Goal: Information Seeking & Learning: Find specific fact

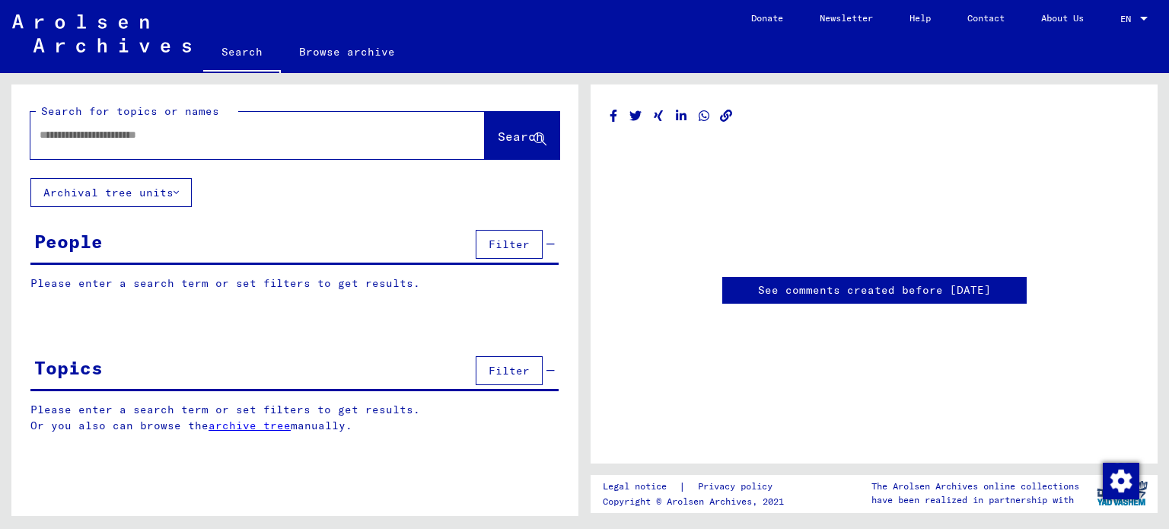
type input "*******"
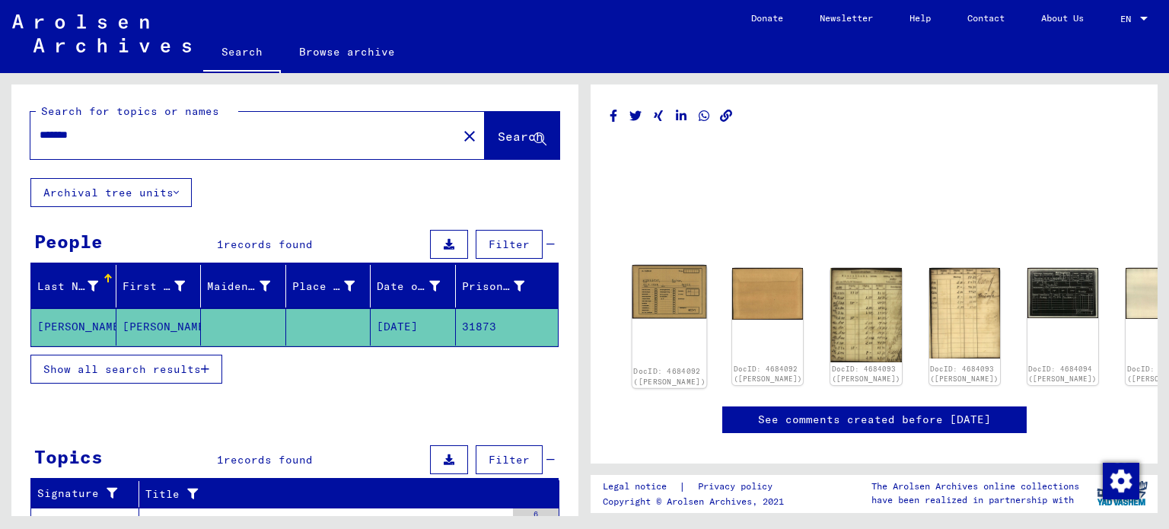
click at [676, 292] on img at bounding box center [670, 291] width 75 height 53
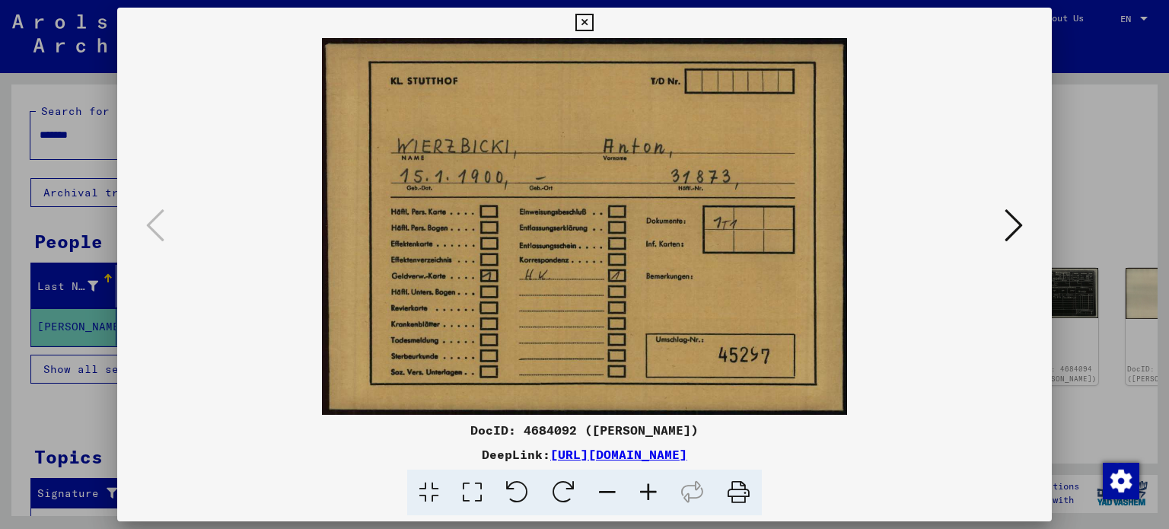
click at [1025, 228] on button at bounding box center [1013, 226] width 27 height 43
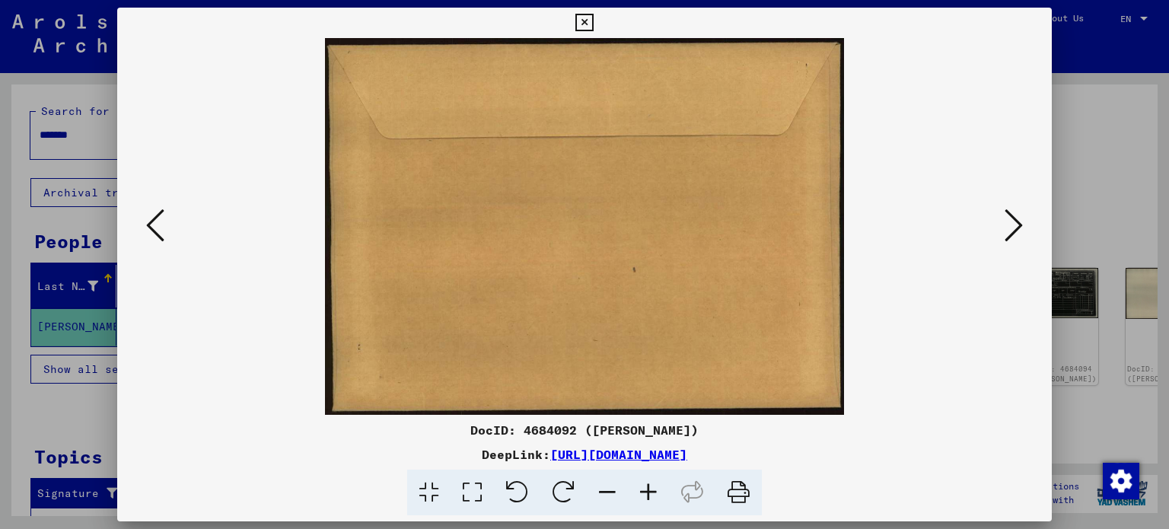
click at [1025, 228] on button at bounding box center [1013, 226] width 27 height 43
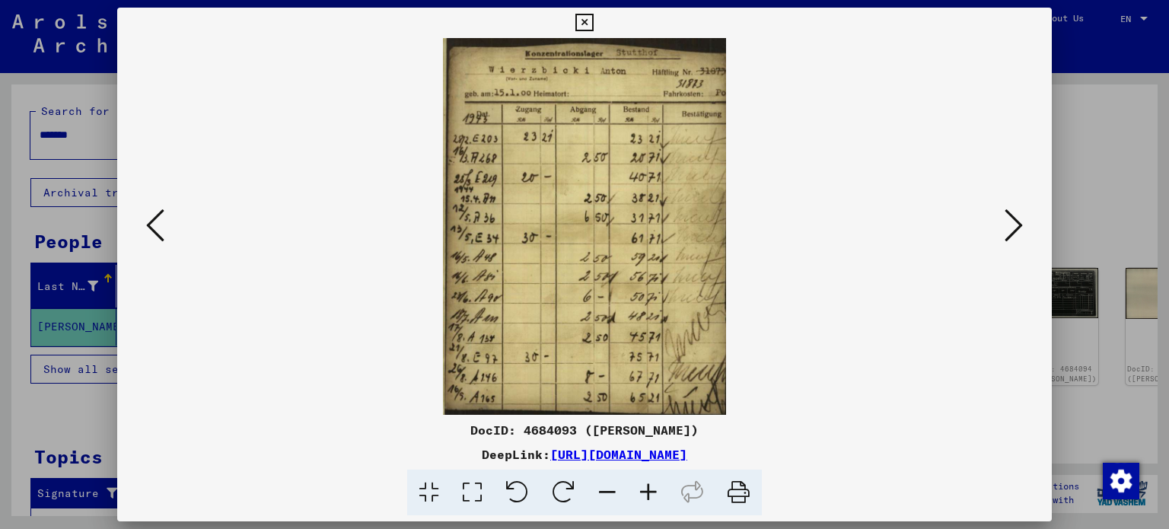
click at [1015, 231] on icon at bounding box center [1014, 225] width 18 height 37
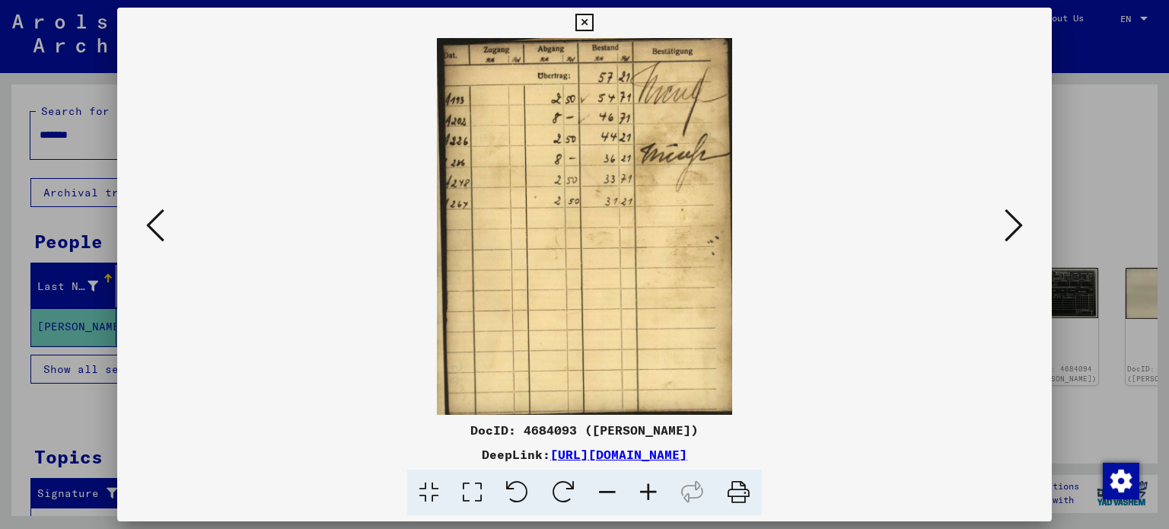
click at [1015, 231] on icon at bounding box center [1014, 225] width 18 height 37
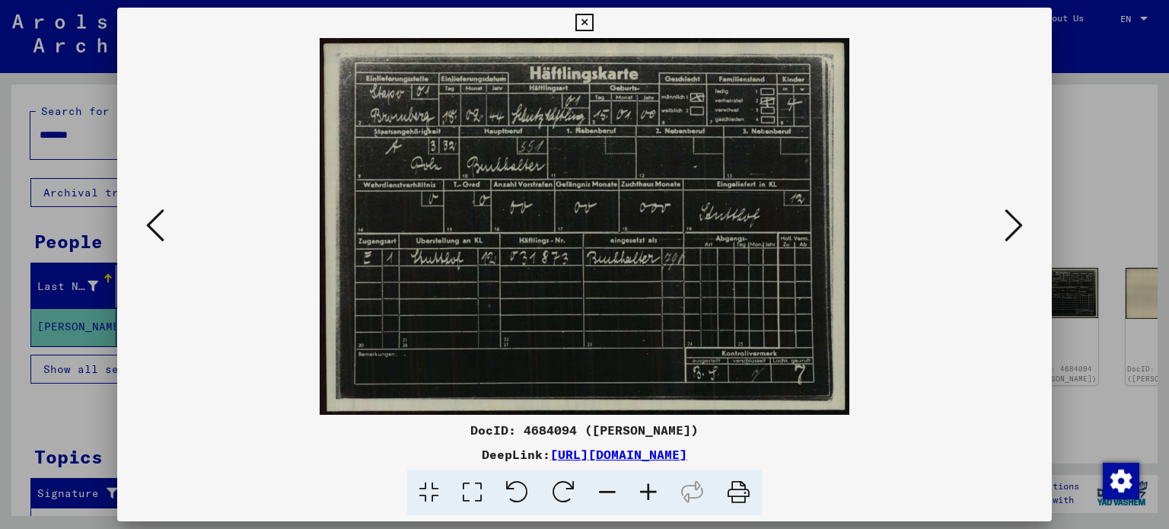
click at [1009, 220] on icon at bounding box center [1014, 225] width 18 height 37
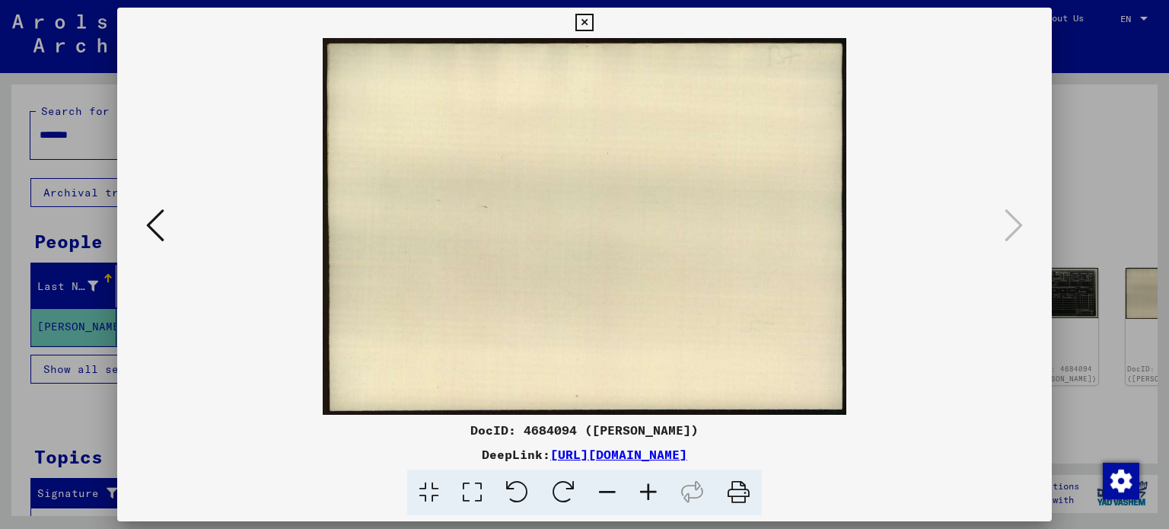
click at [1096, 183] on div at bounding box center [584, 264] width 1169 height 529
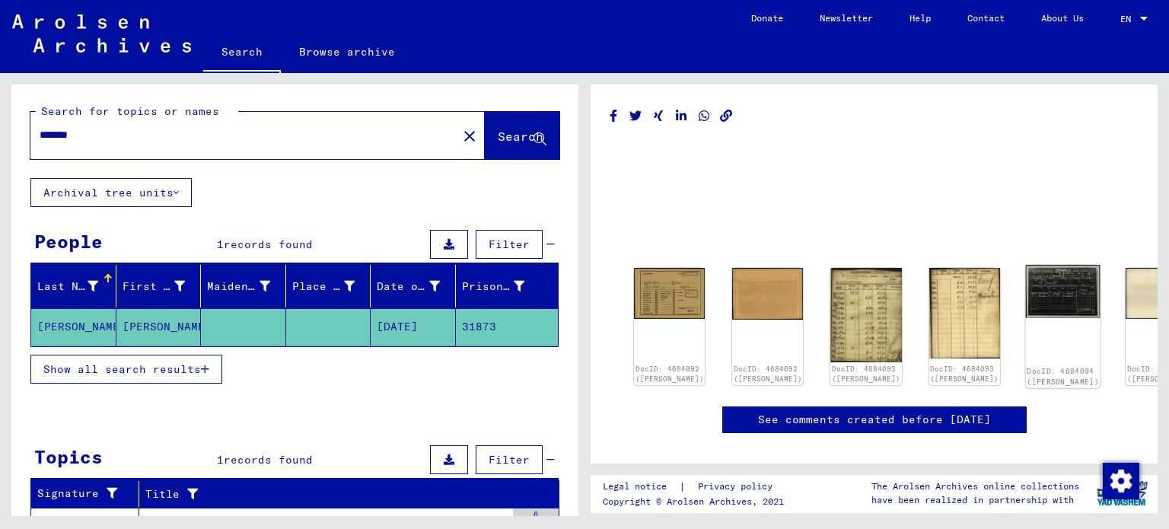
click at [1025, 287] on img at bounding box center [1062, 291] width 75 height 53
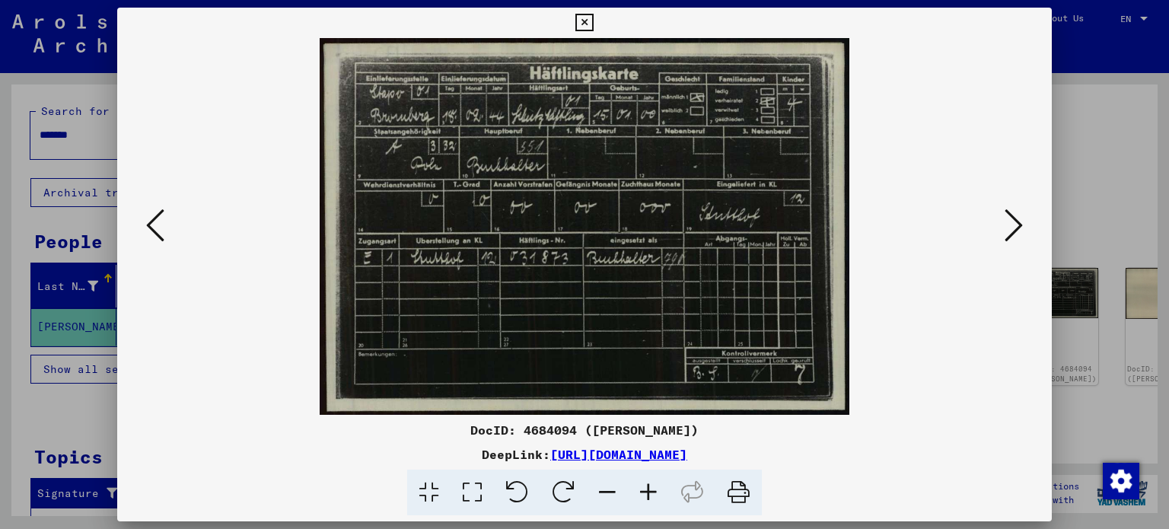
click at [159, 234] on icon at bounding box center [155, 225] width 18 height 37
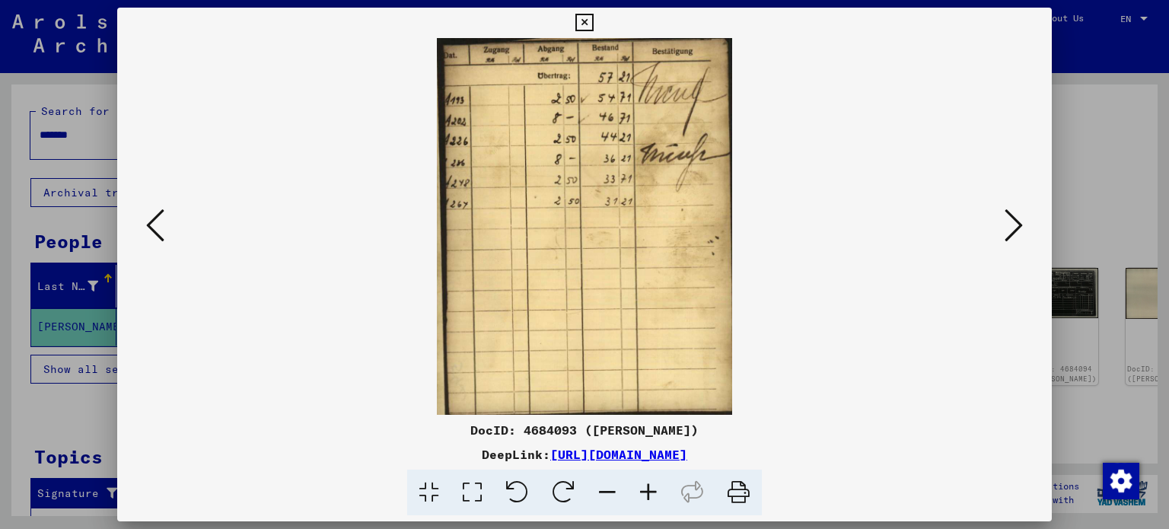
click at [159, 234] on icon at bounding box center [155, 225] width 18 height 37
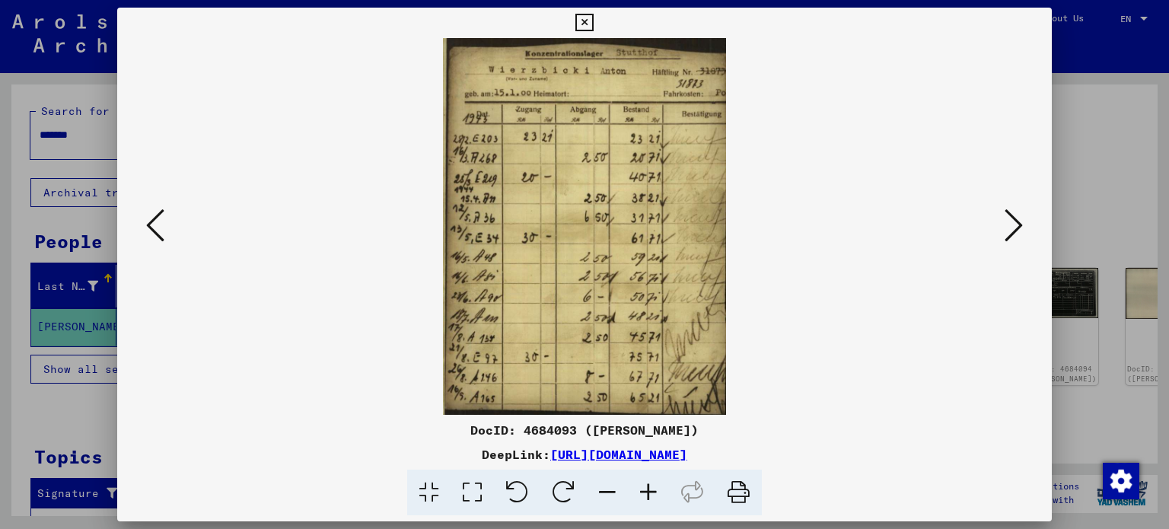
click at [146, 219] on button at bounding box center [155, 226] width 27 height 43
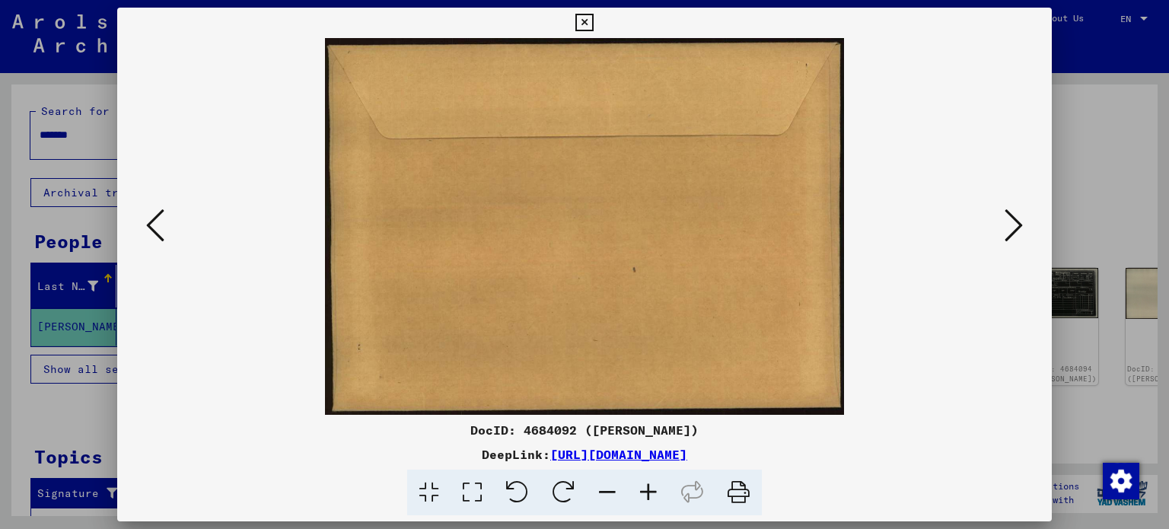
click at [146, 219] on icon at bounding box center [155, 225] width 18 height 37
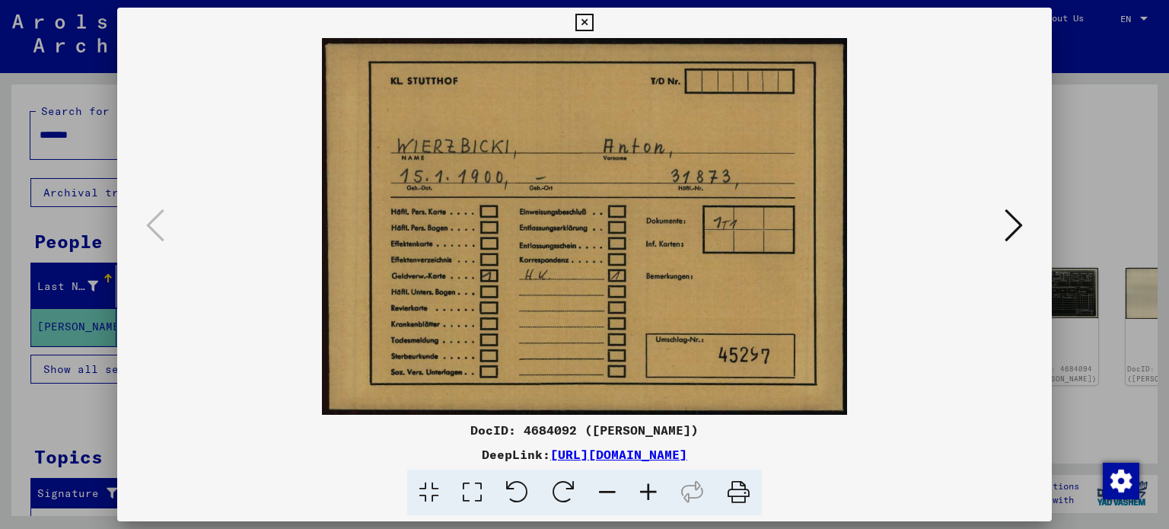
click at [1012, 234] on icon at bounding box center [1014, 225] width 18 height 37
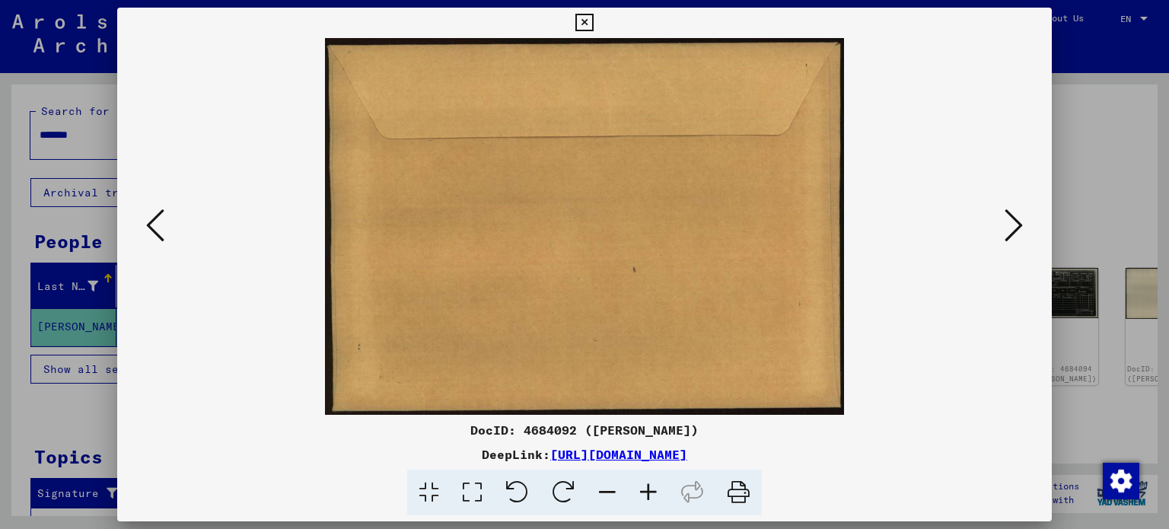
click at [1012, 234] on icon at bounding box center [1014, 225] width 18 height 37
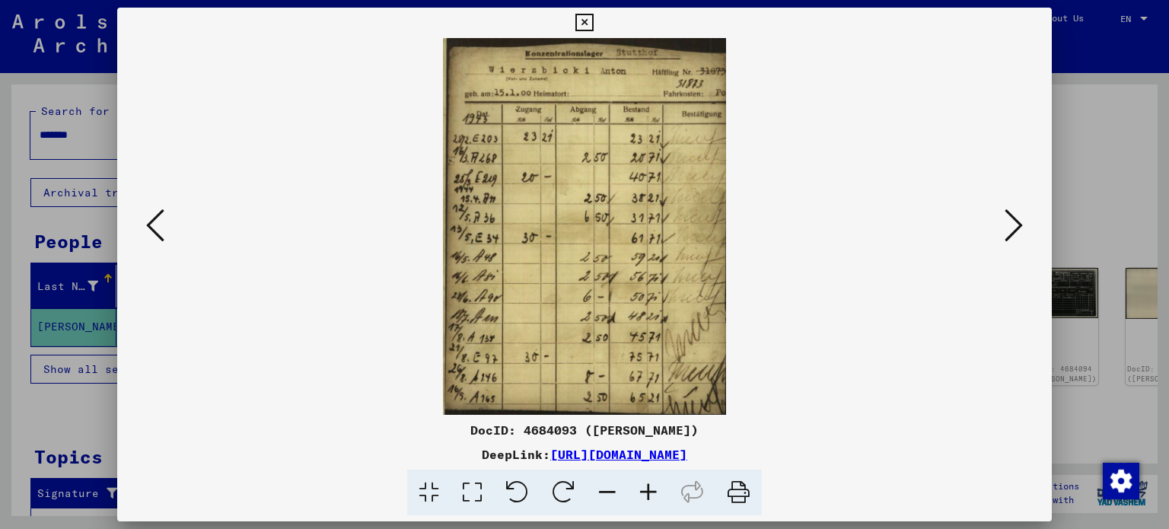
click at [1012, 234] on icon at bounding box center [1014, 225] width 18 height 37
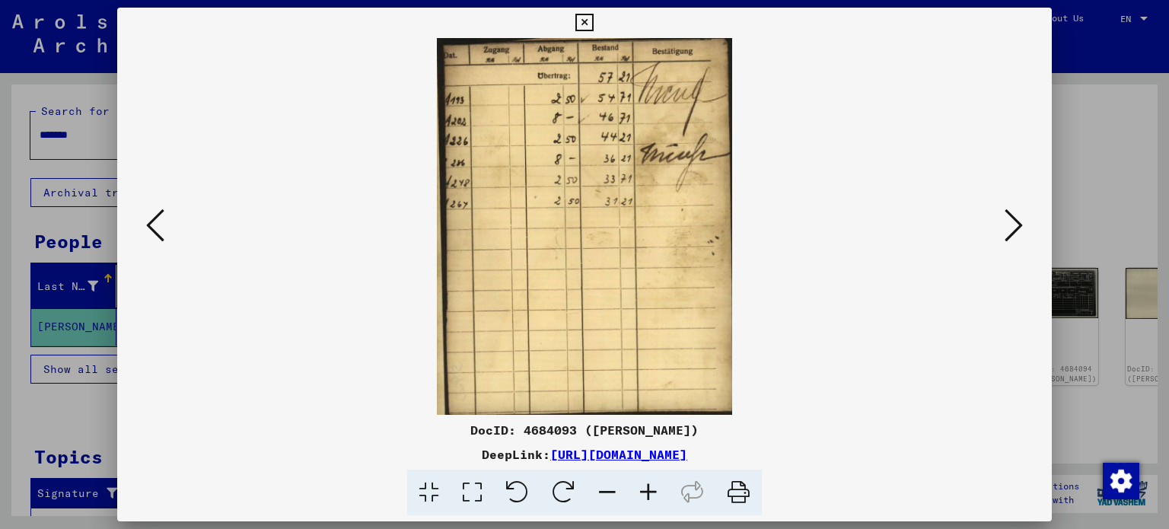
click at [1012, 234] on icon at bounding box center [1014, 225] width 18 height 37
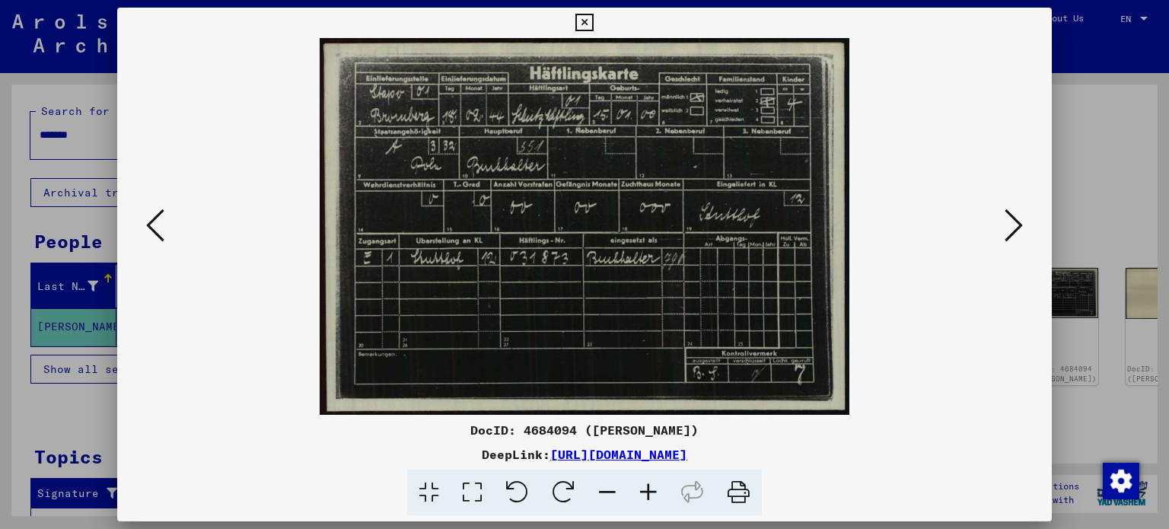
click at [1012, 234] on icon at bounding box center [1014, 225] width 18 height 37
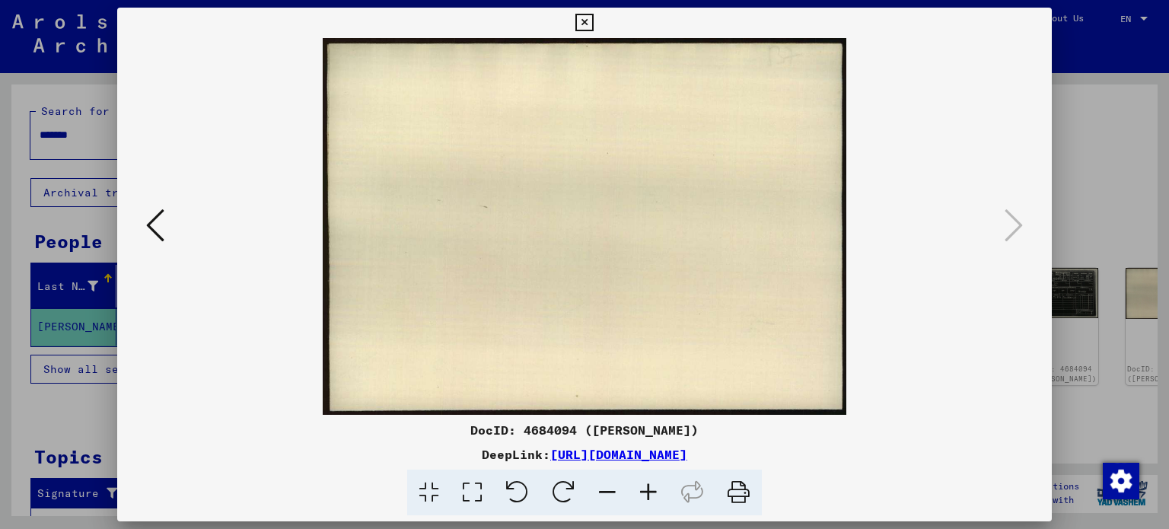
click at [1115, 142] on div at bounding box center [584, 264] width 1169 height 529
